Goal: Book appointment/travel/reservation

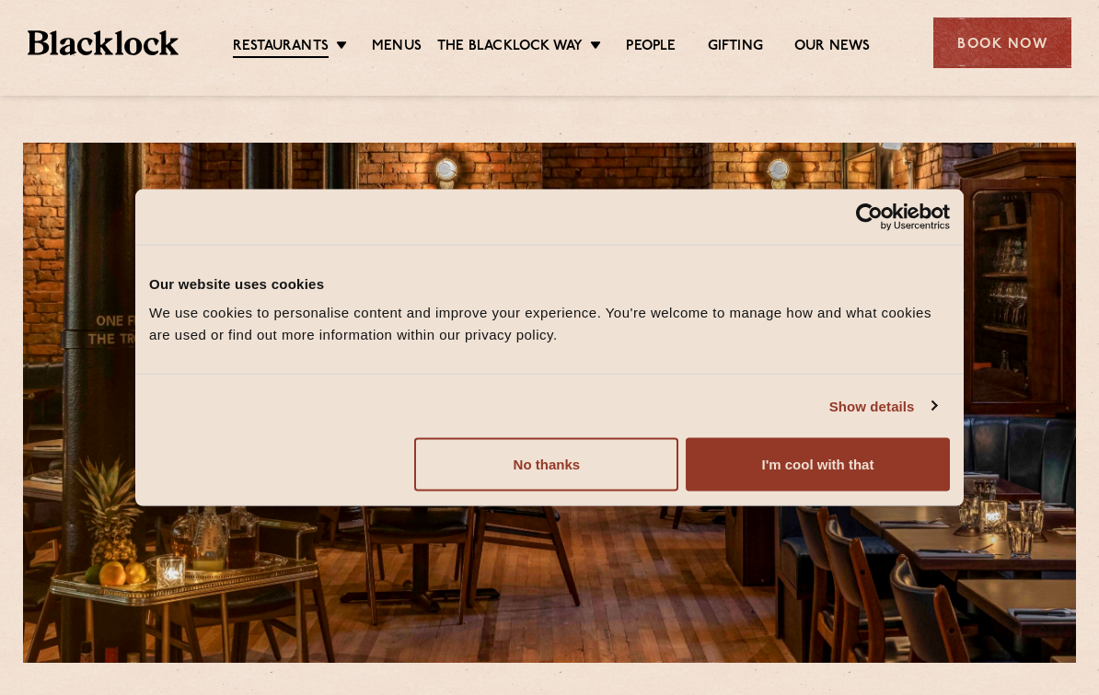
click at [810, 476] on button "I'm cool with that" at bounding box center [818, 464] width 264 height 53
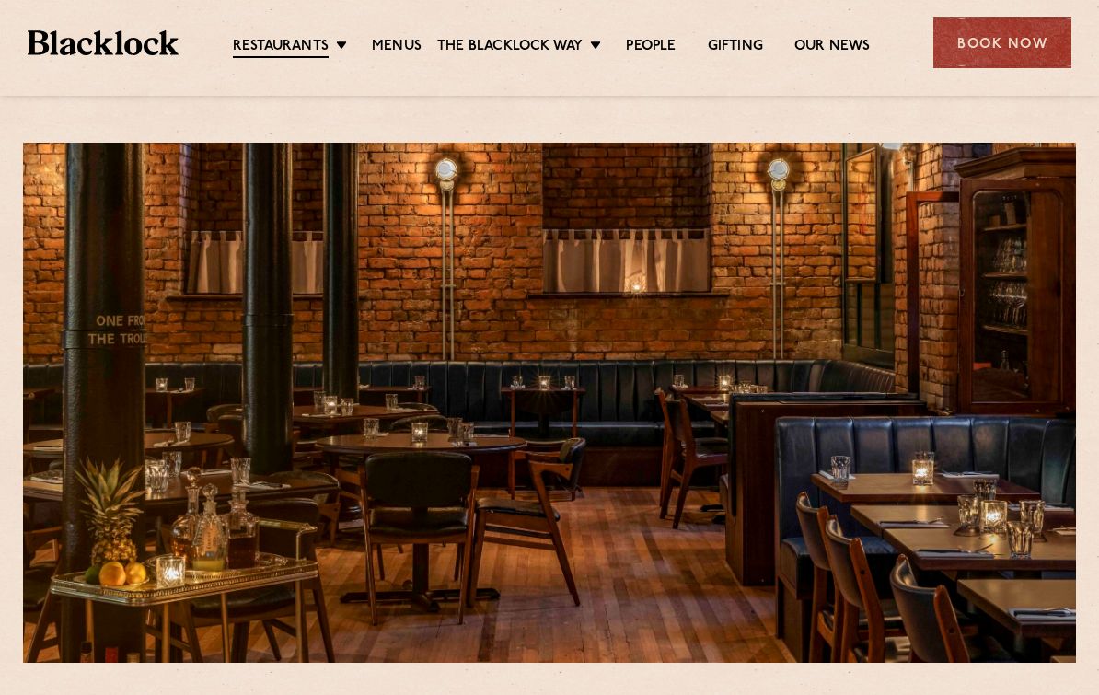
click at [394, 51] on link "Menus" at bounding box center [397, 47] width 50 height 18
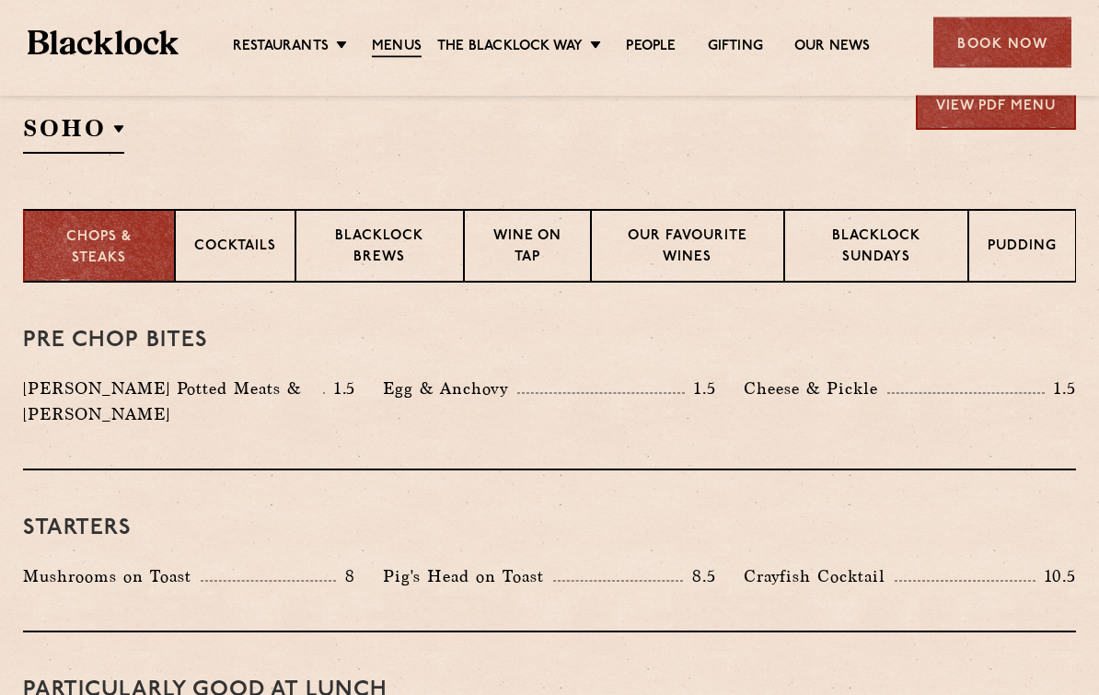
scroll to position [643, 0]
click at [880, 252] on p "Blacklock Sundays" at bounding box center [876, 247] width 145 height 43
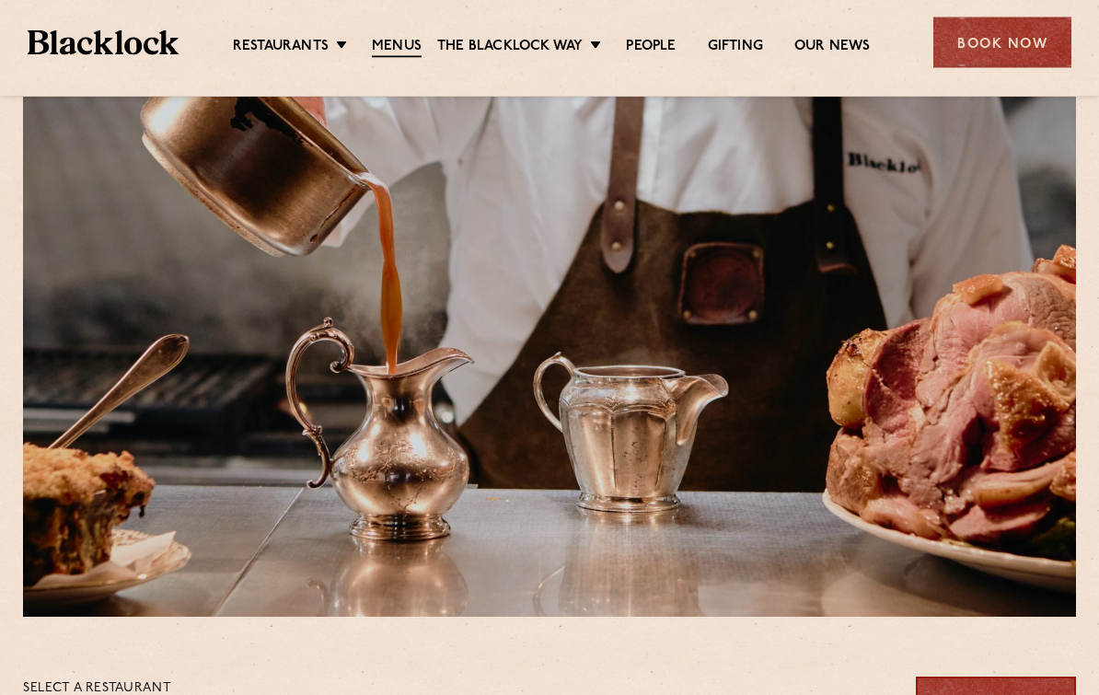
scroll to position [0, 0]
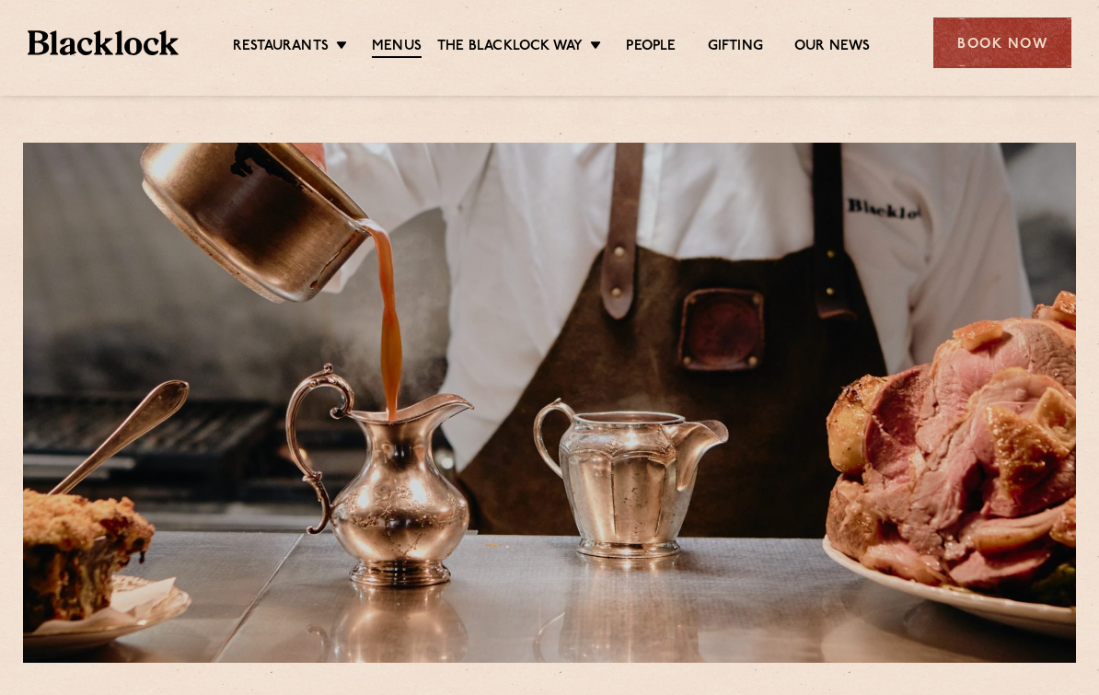
click at [0, 0] on link "[DATE] Roast" at bounding box center [0, 0] width 0 height 0
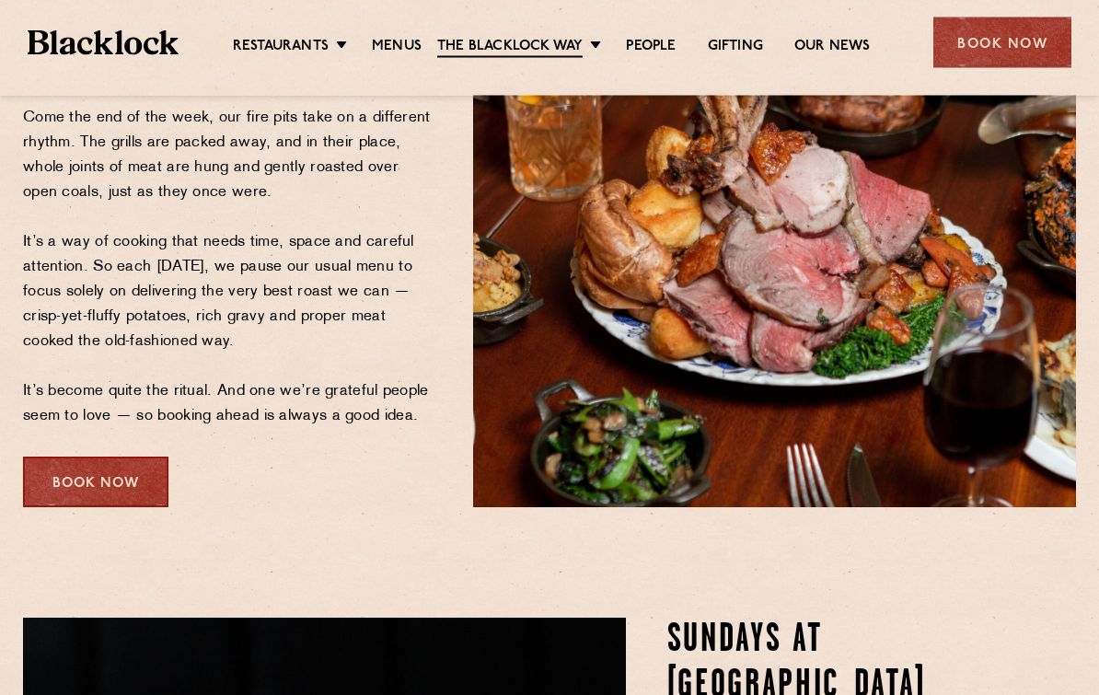
scroll to position [304, 0]
click at [82, 489] on div "Book Now" at bounding box center [95, 482] width 145 height 51
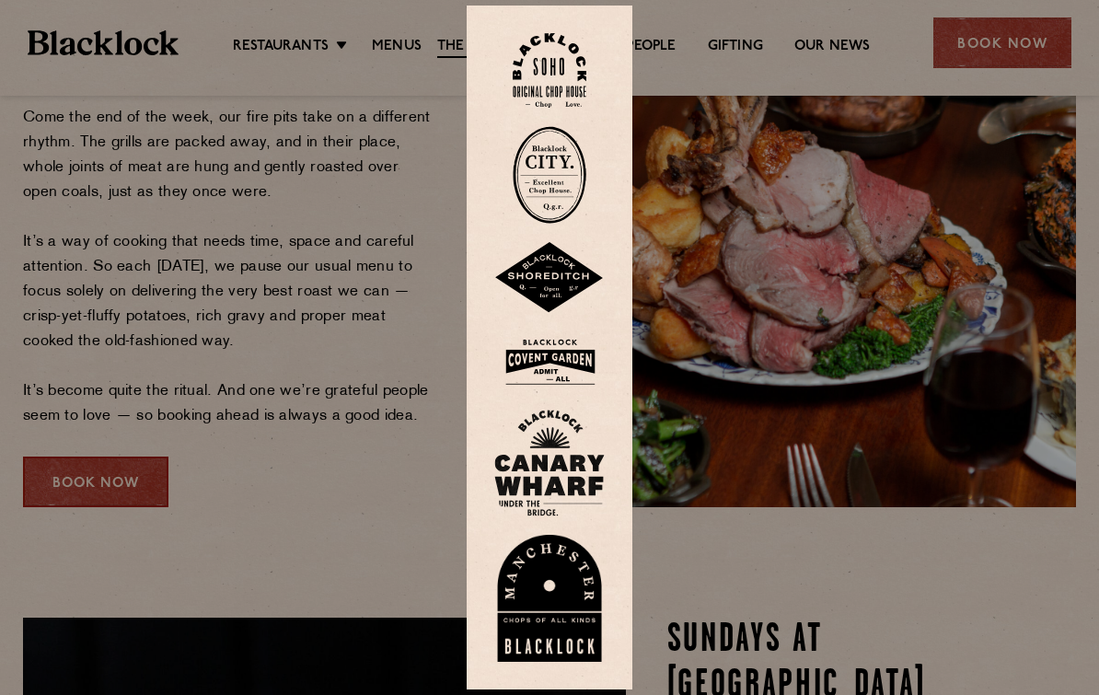
click at [548, 608] on img at bounding box center [549, 598] width 110 height 127
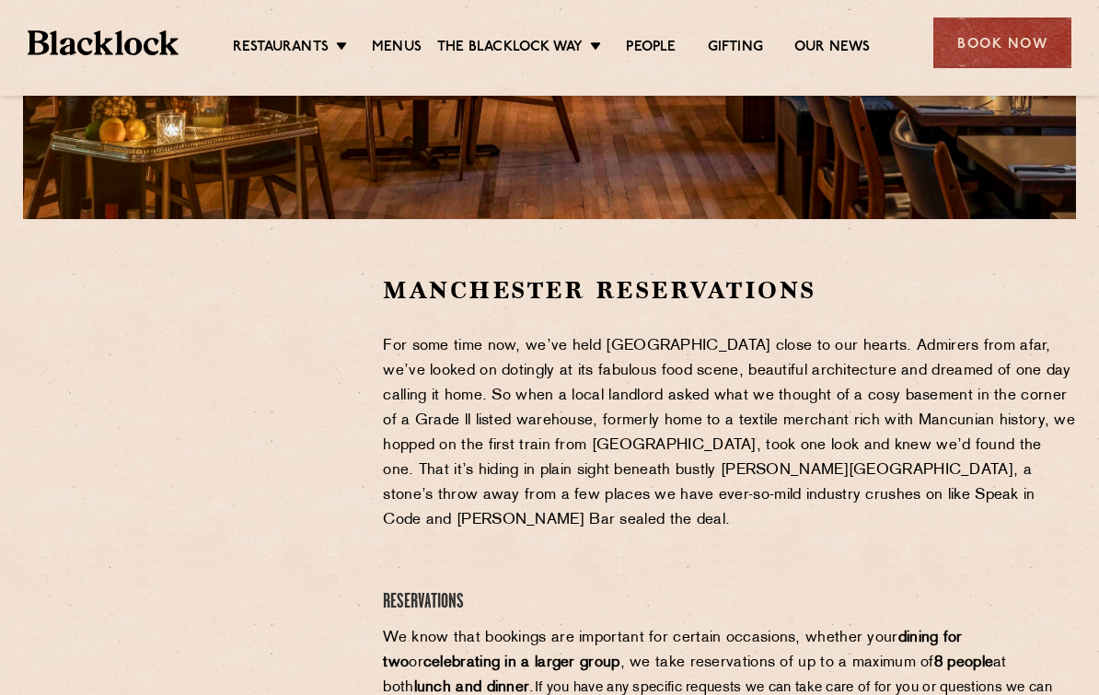
scroll to position [407, 0]
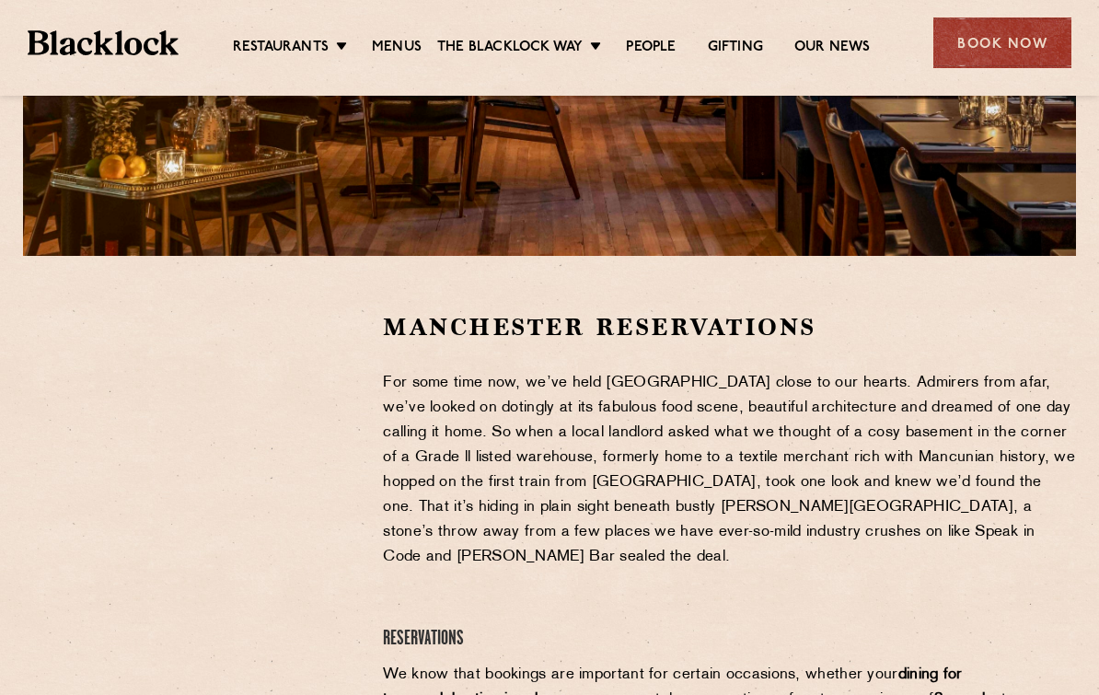
click at [401, 55] on link "Menus" at bounding box center [397, 48] width 50 height 18
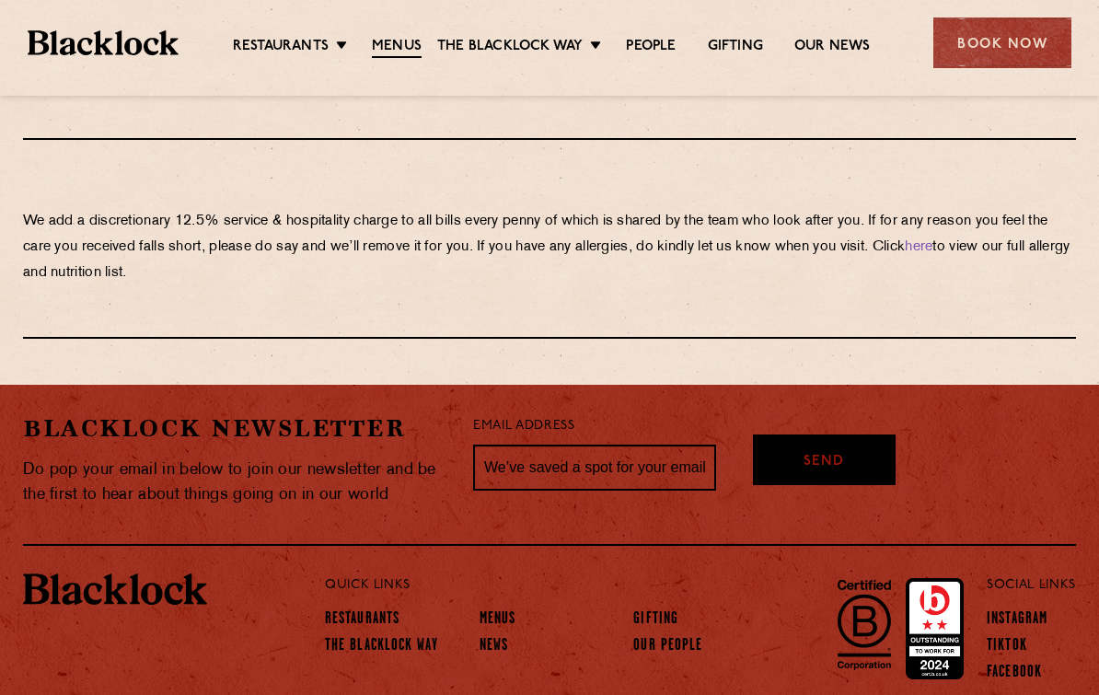
scroll to position [3269, 0]
